Goal: Task Accomplishment & Management: Use online tool/utility

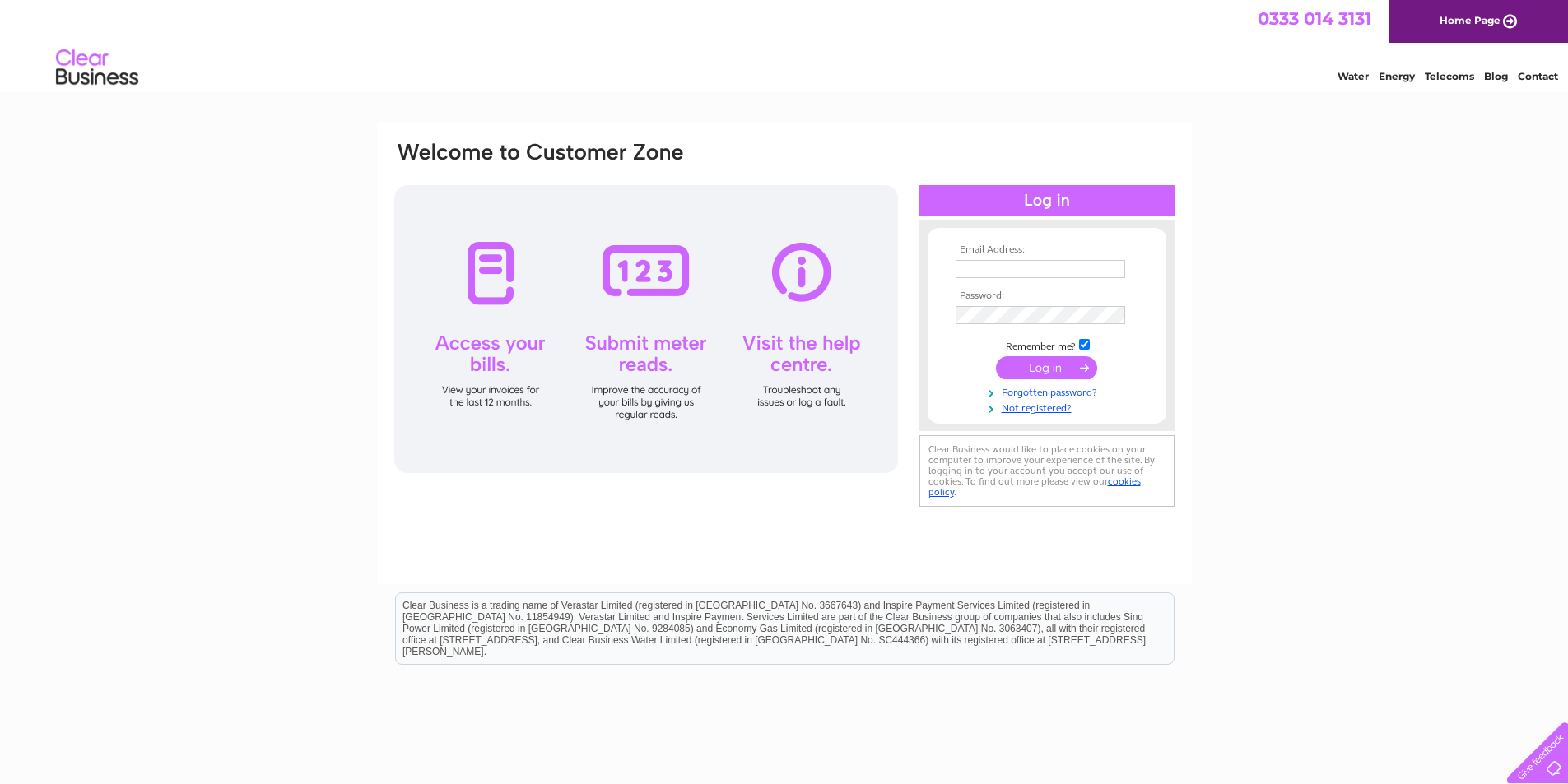
type input "enquiries@manorschoolofballet.co.uk"
click at [1039, 369] on input "submit" at bounding box center [1046, 368] width 102 height 23
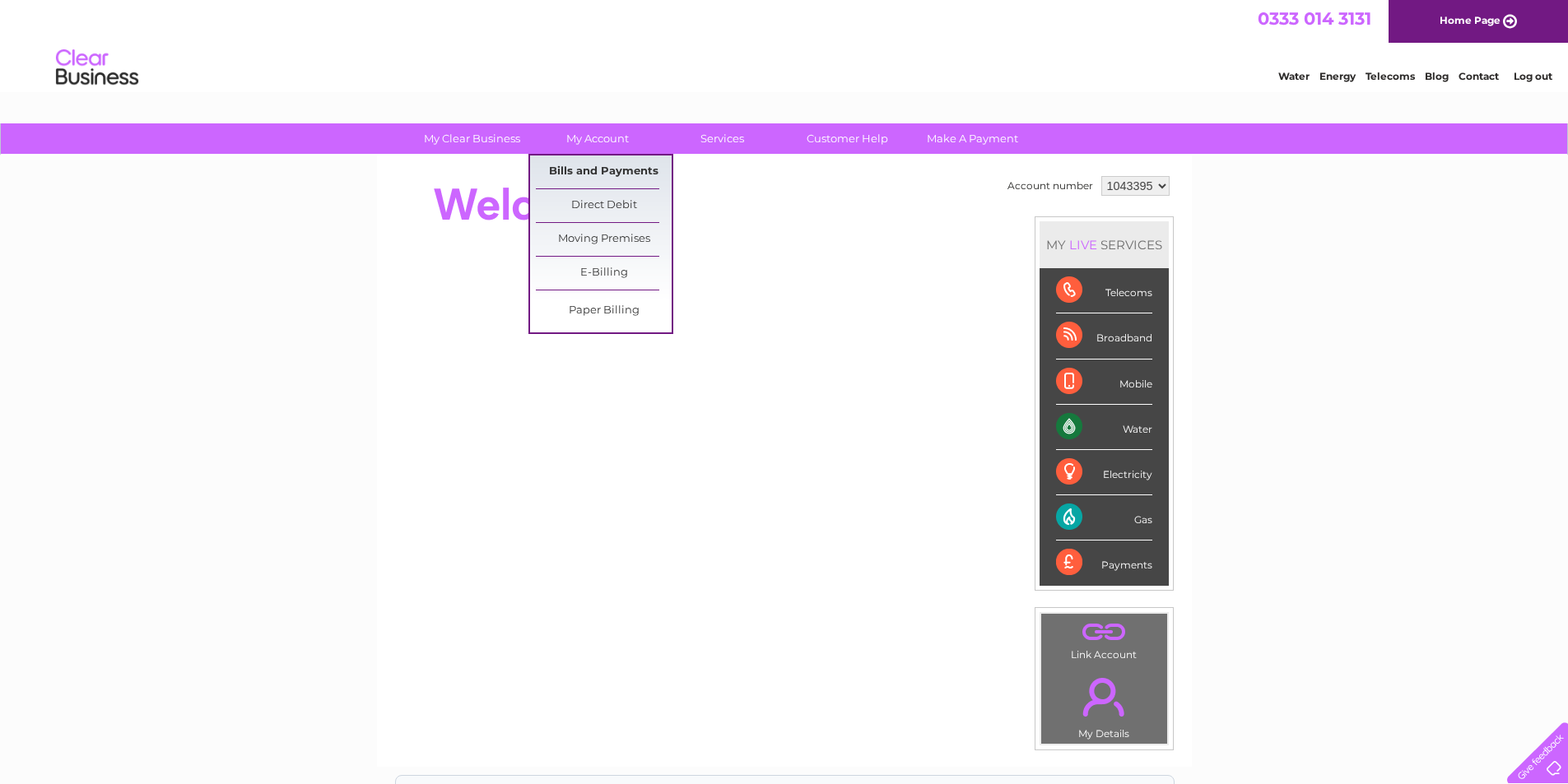
click at [597, 171] on link "Bills and Payments" at bounding box center [603, 171] width 136 height 33
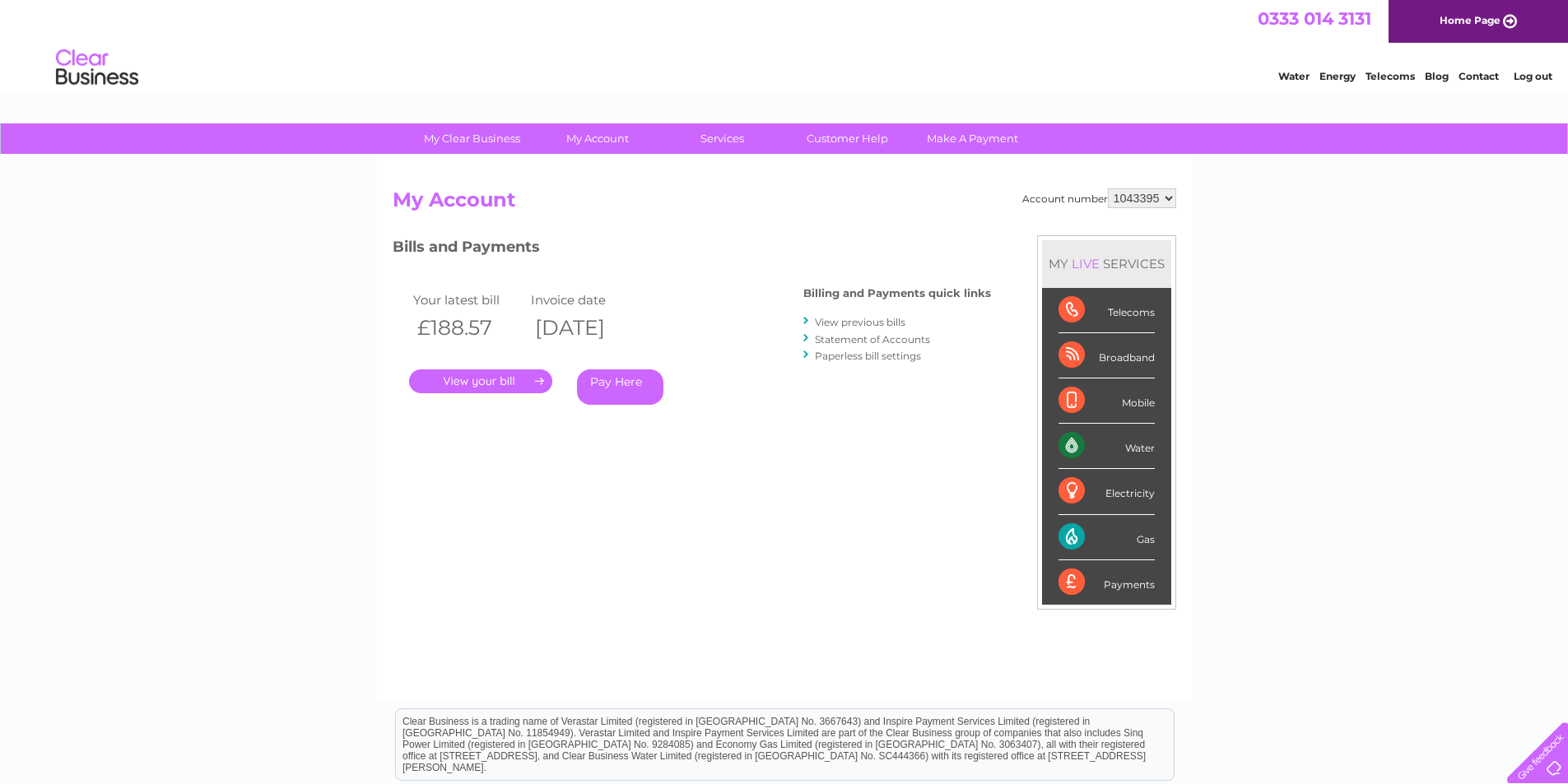
click at [525, 378] on link "." at bounding box center [481, 381] width 143 height 24
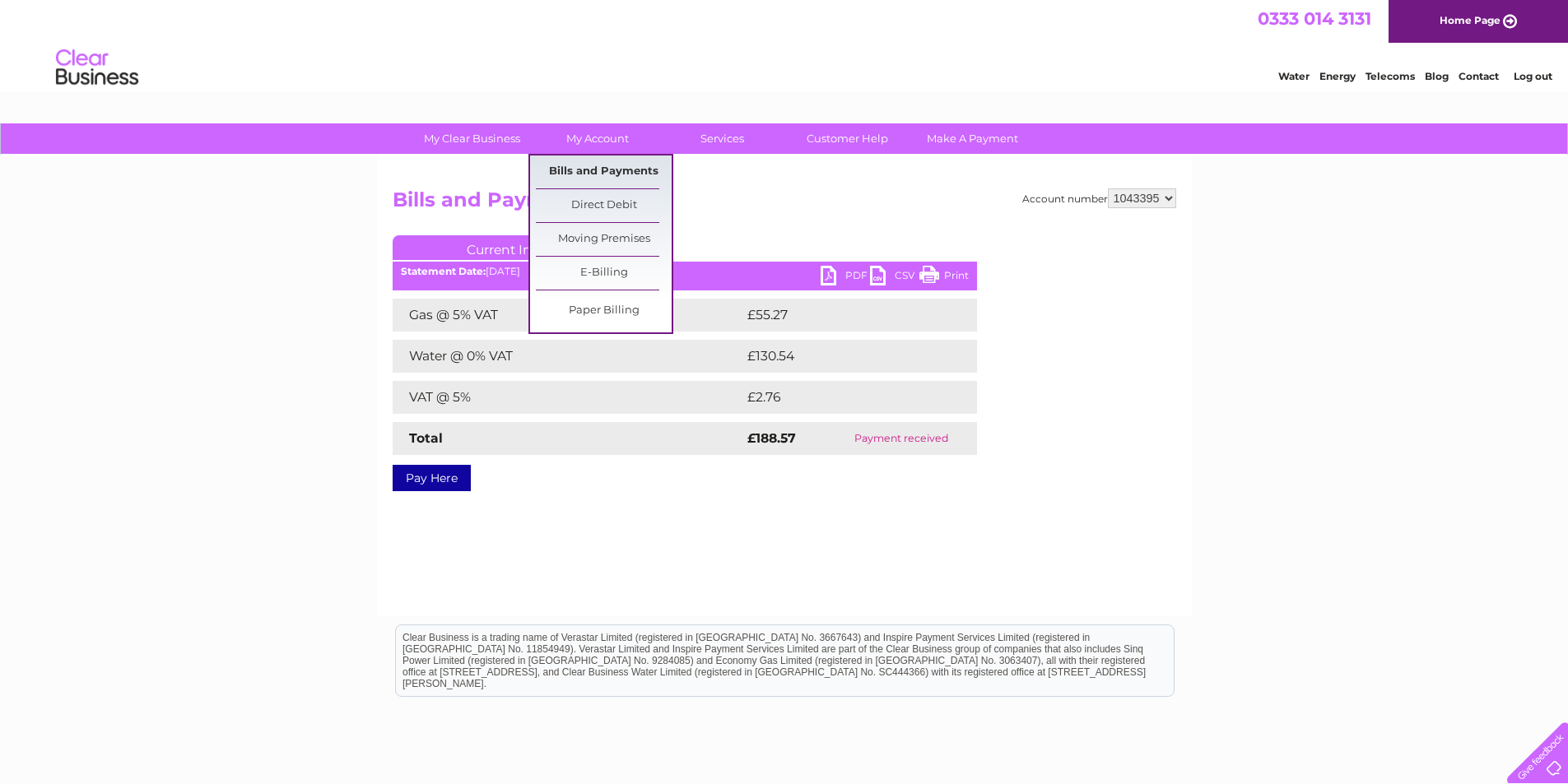
click at [589, 173] on link "Bills and Payments" at bounding box center [603, 171] width 136 height 33
click at [621, 173] on link "Bills and Payments" at bounding box center [603, 171] width 136 height 33
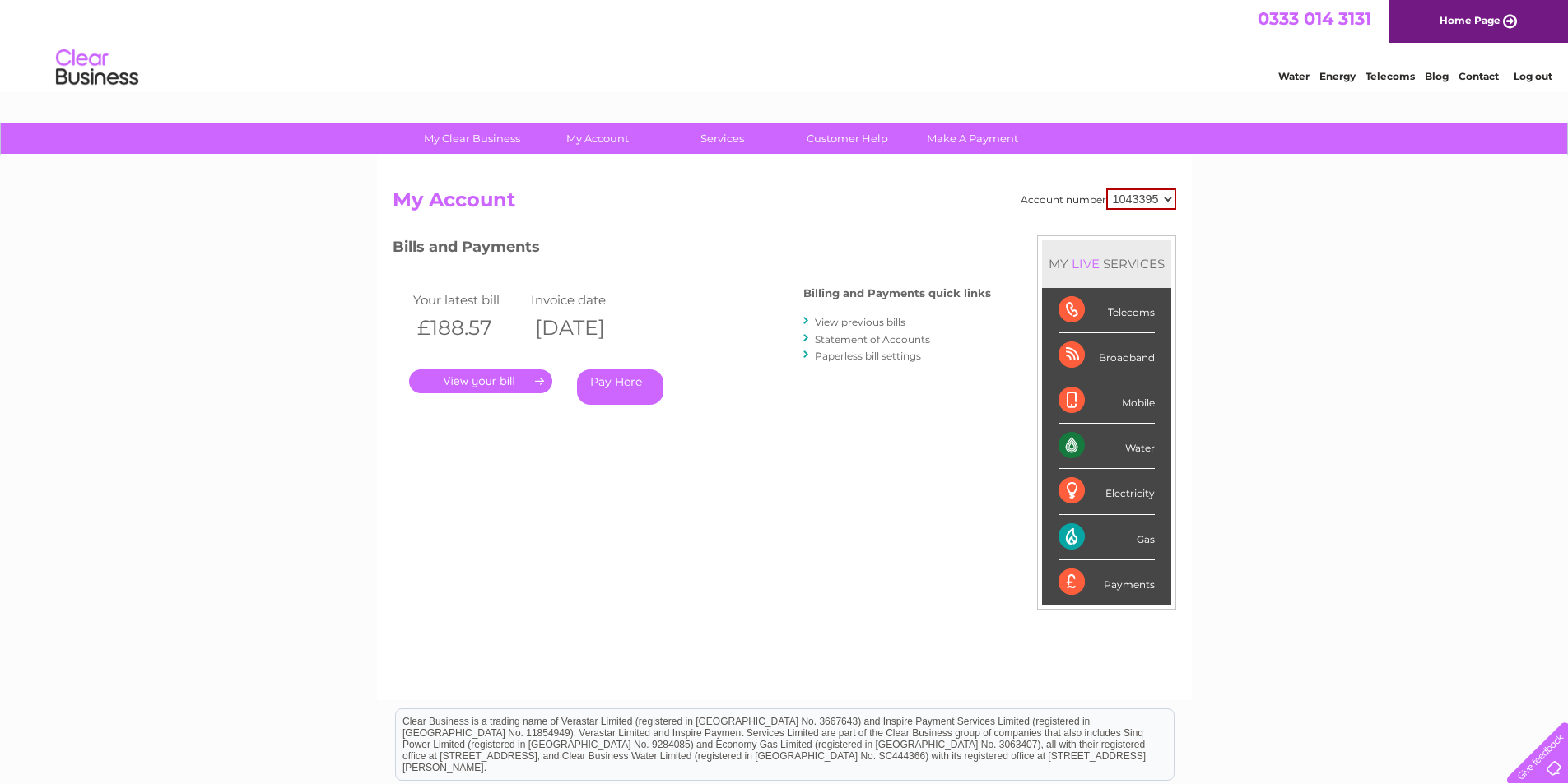
click at [836, 322] on link "View previous bills" at bounding box center [860, 322] width 90 height 12
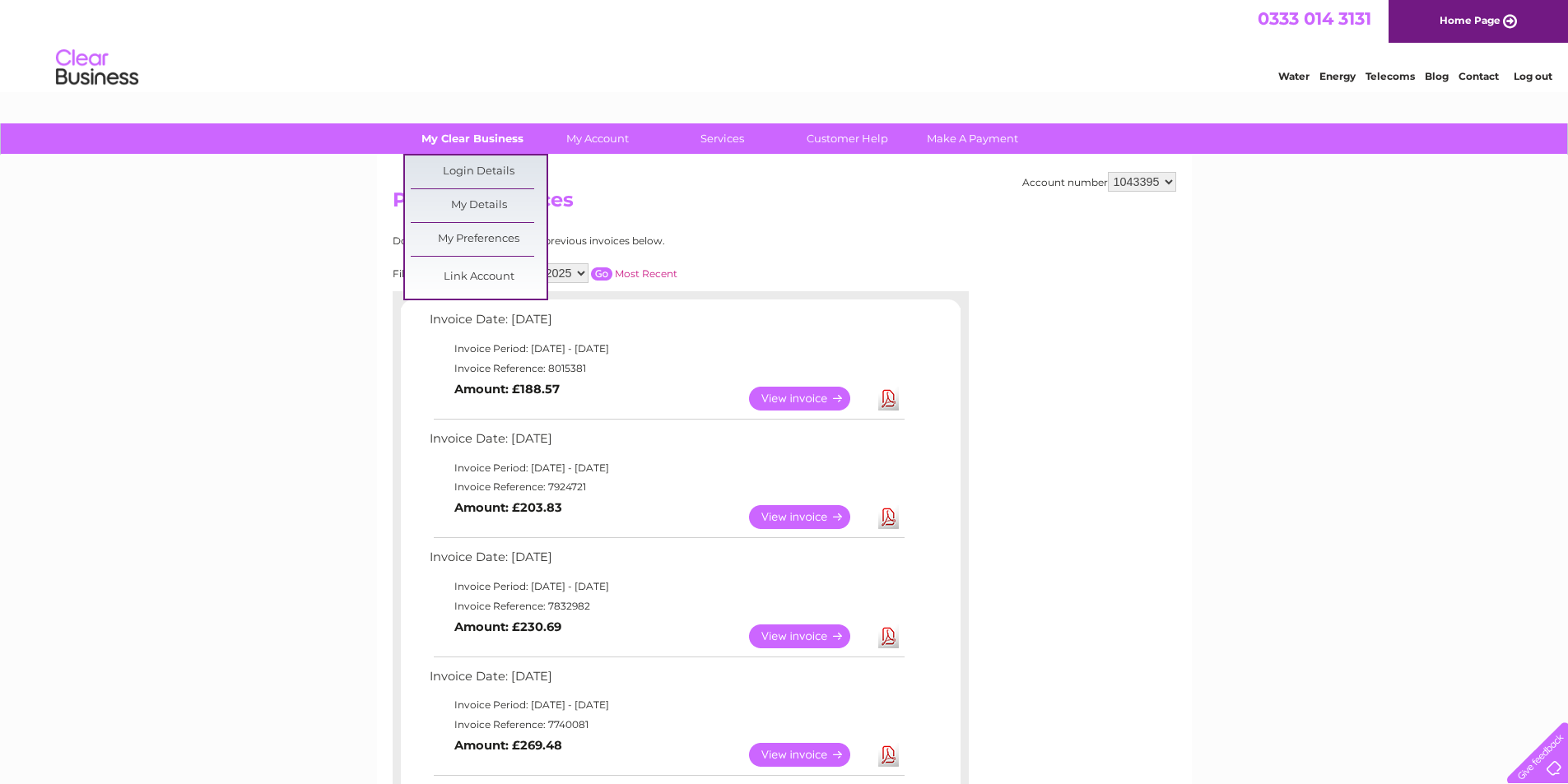
click at [466, 138] on link "My Clear Business" at bounding box center [472, 139] width 136 height 31
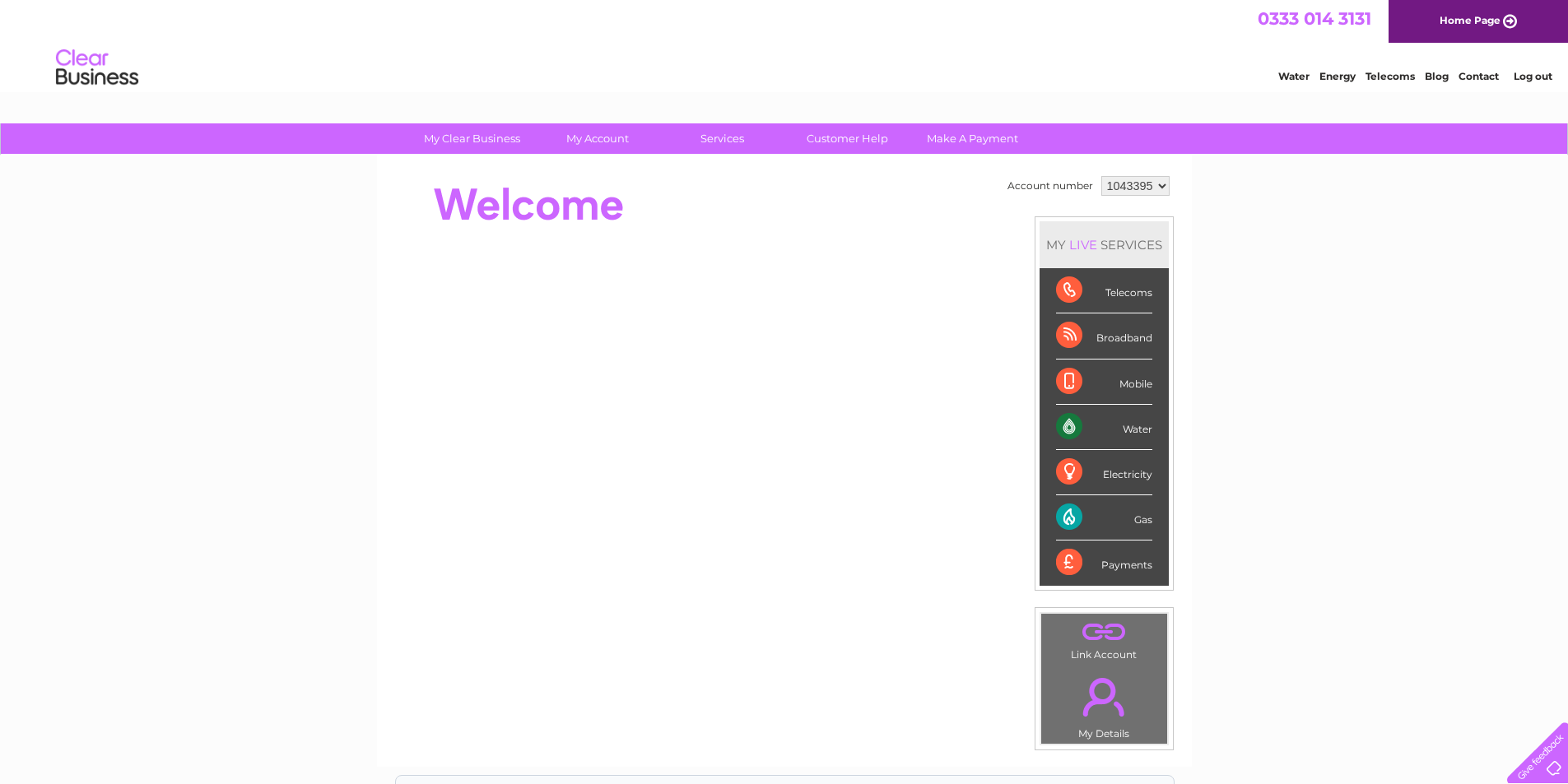
click at [1110, 515] on div "Gas" at bounding box center [1105, 518] width 96 height 45
click at [1139, 524] on div "Gas" at bounding box center [1105, 518] width 96 height 45
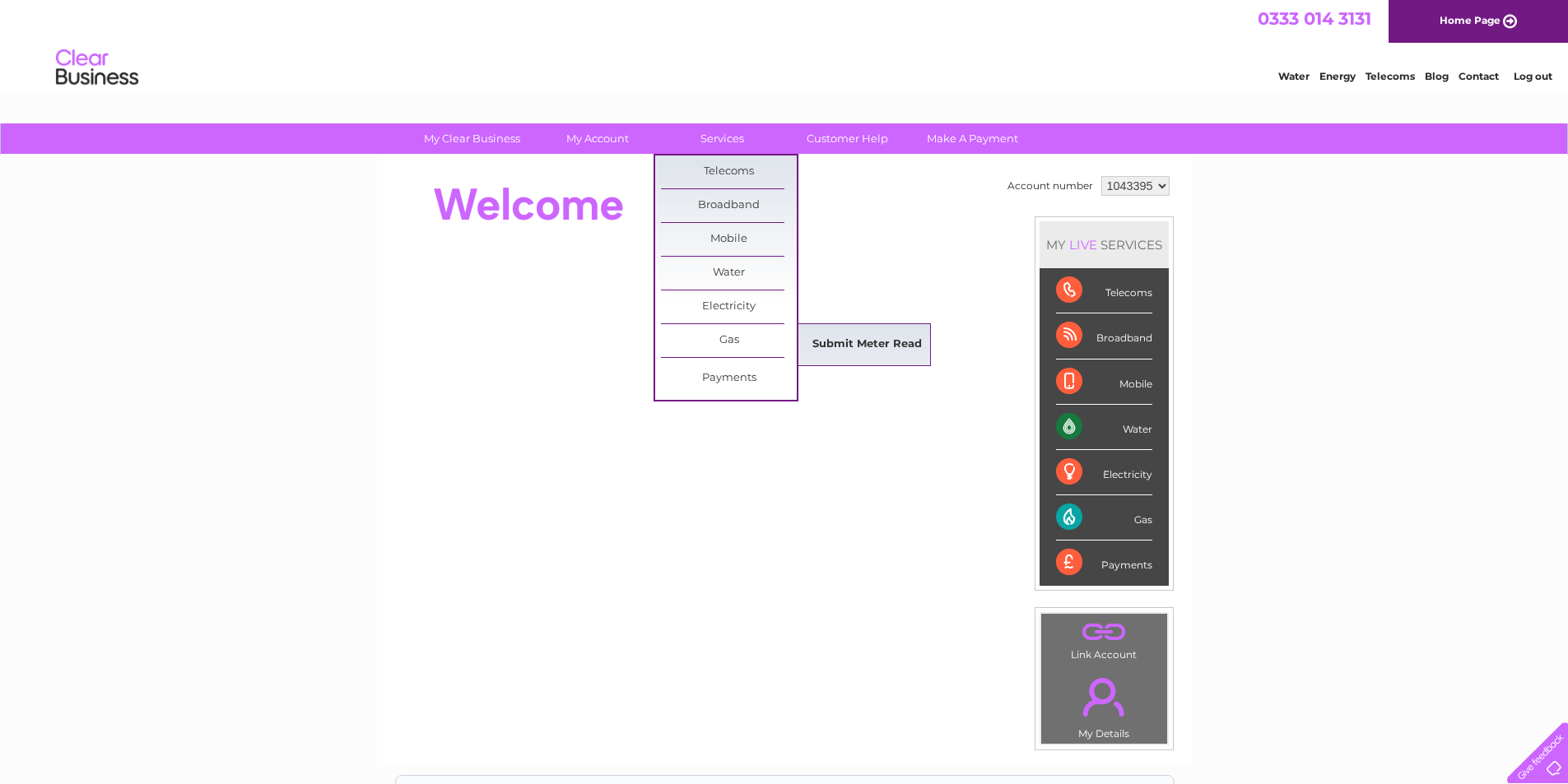
click at [854, 349] on link "Submit Meter Read" at bounding box center [867, 345] width 136 height 33
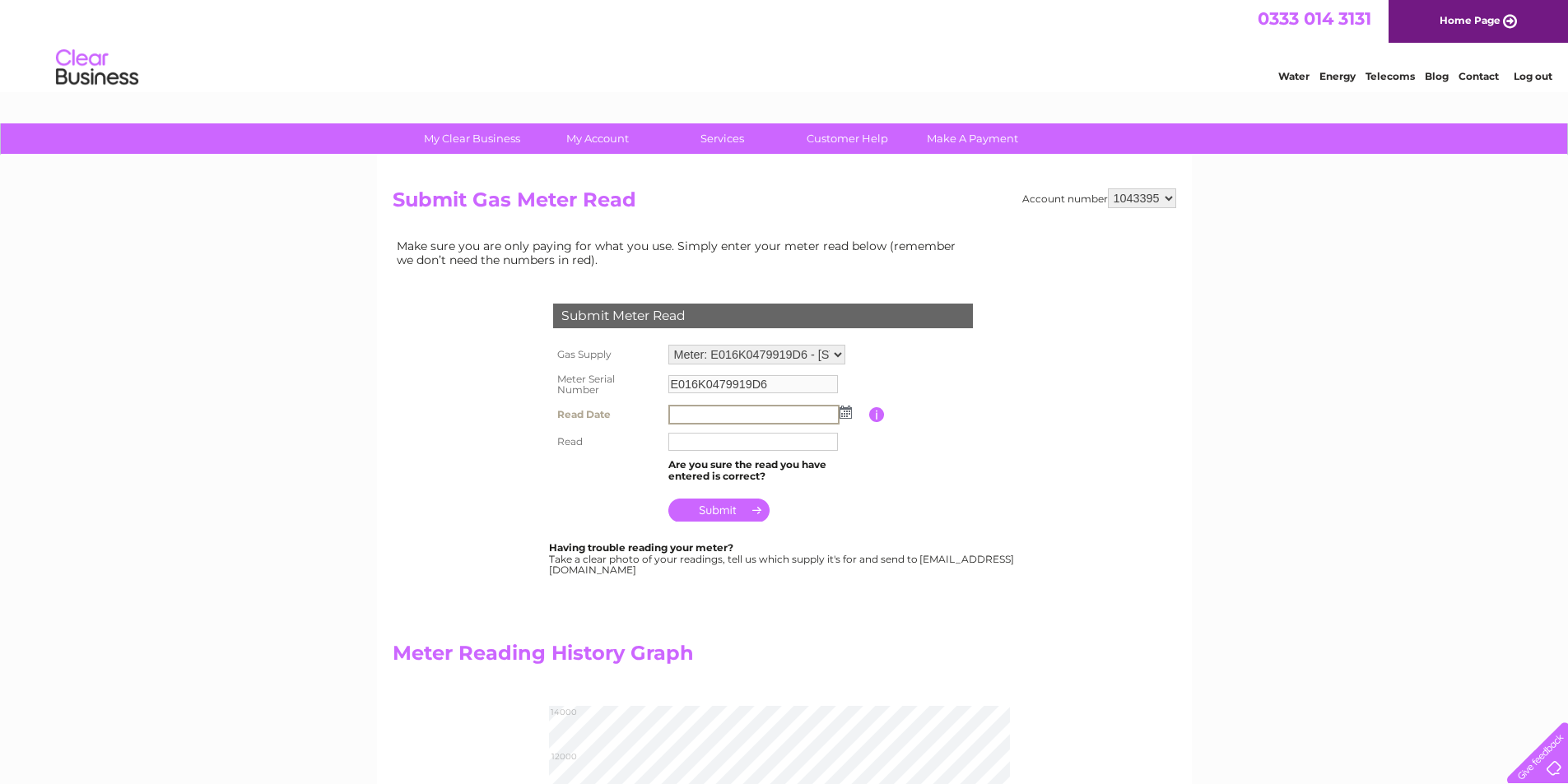
click at [679, 410] on input "text" at bounding box center [754, 415] width 172 height 20
click at [846, 413] on img at bounding box center [844, 411] width 12 height 13
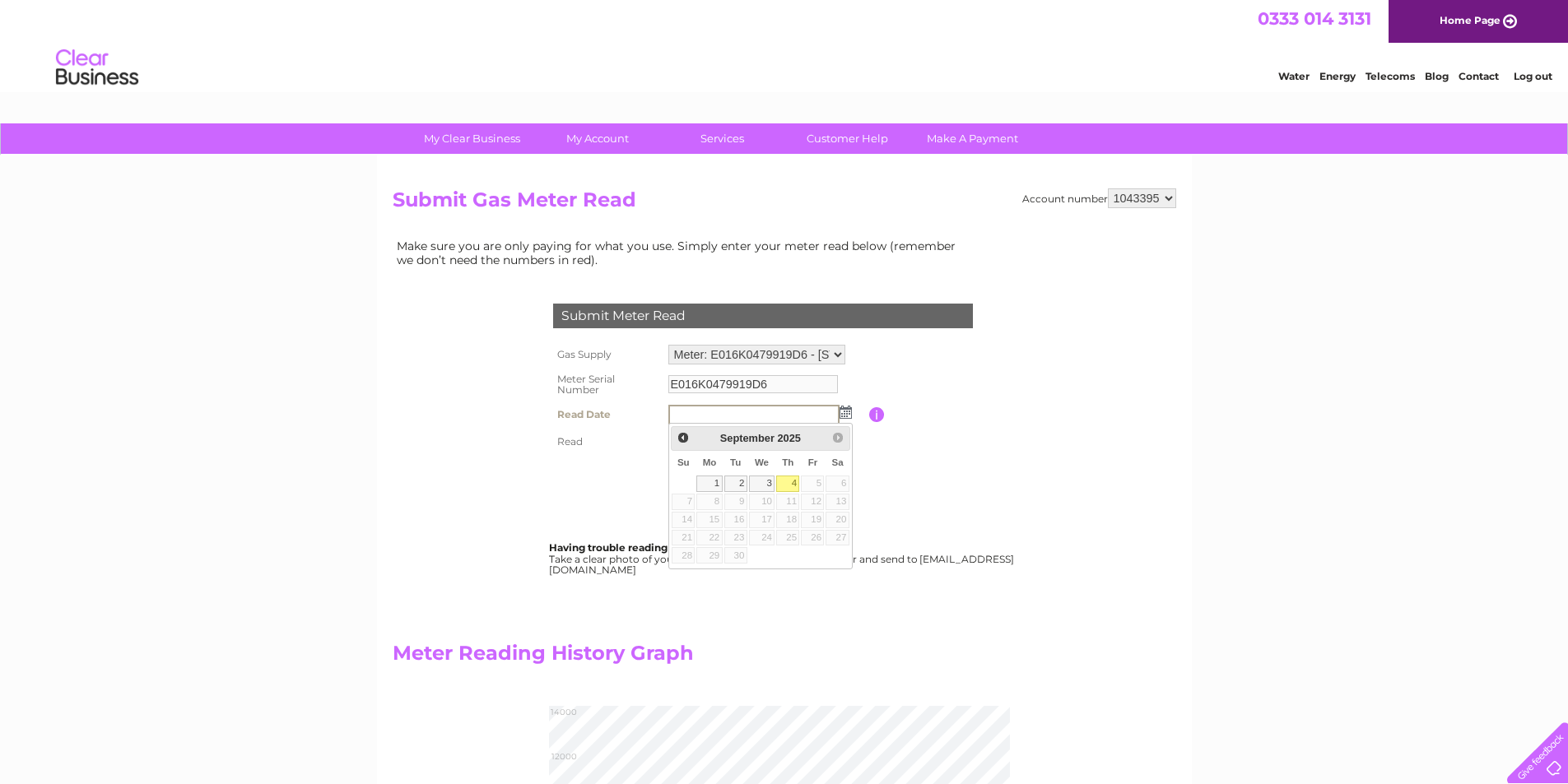
click at [787, 485] on link "4" at bounding box center [788, 484] width 23 height 16
type input "[DATE]"
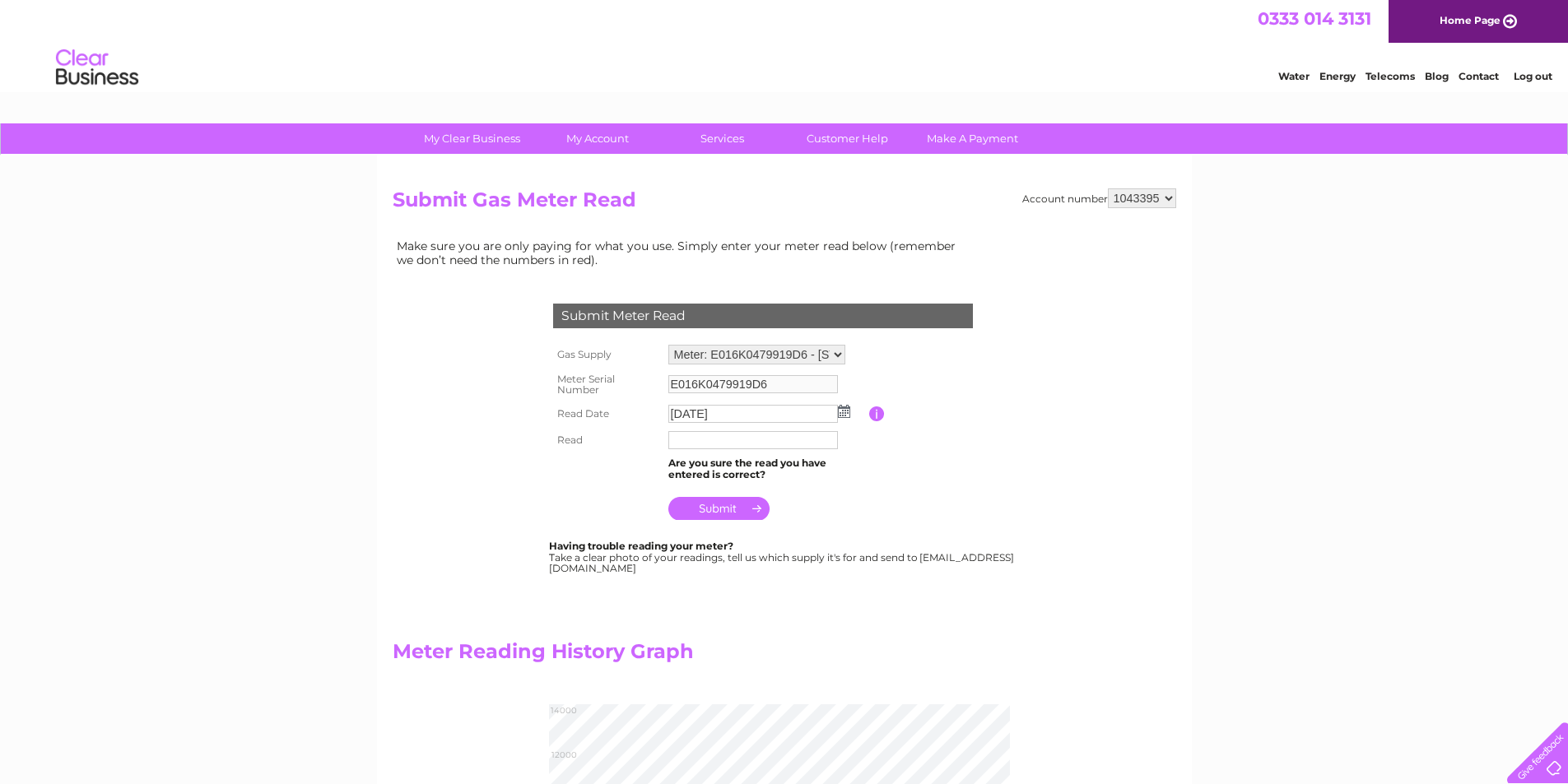
click at [691, 443] on input "text" at bounding box center [753, 439] width 170 height 18
type input "011949"
click at [729, 509] on input "submit" at bounding box center [719, 508] width 102 height 23
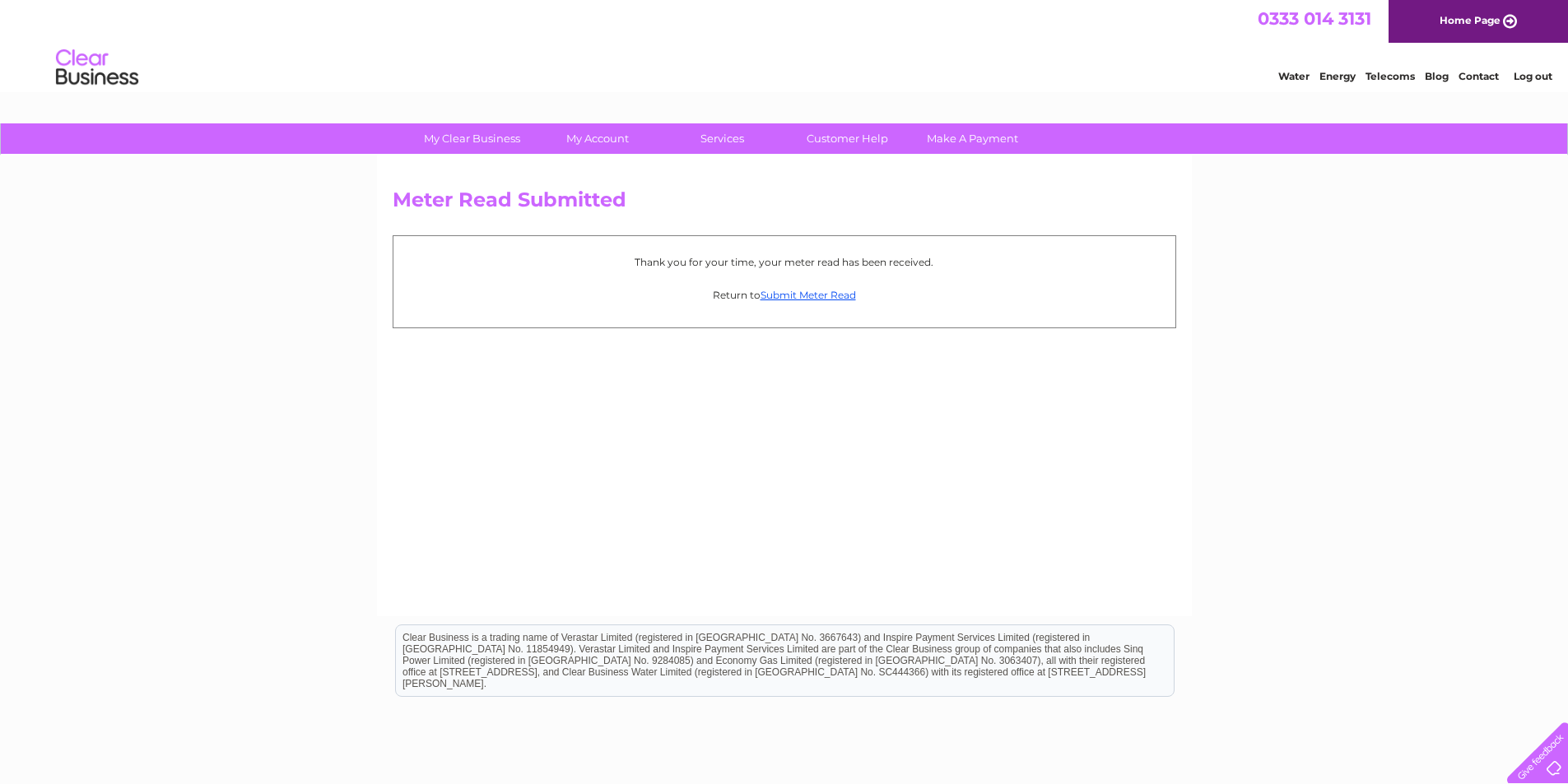
click at [1528, 78] on link "Log out" at bounding box center [1533, 76] width 38 height 12
